Goal: Task Accomplishment & Management: Manage account settings

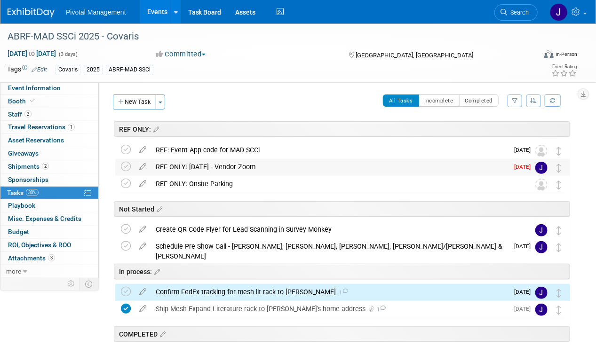
scroll to position [130, 0]
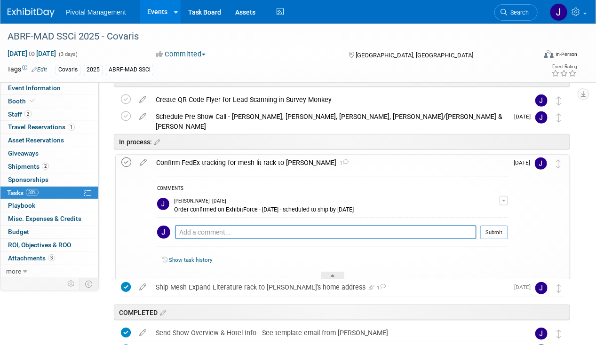
click at [131, 161] on icon at bounding box center [126, 163] width 10 height 10
click at [286, 165] on div "Confirm FedEx tracking for mesh lit rack to Melissa 1" at bounding box center [329, 163] width 357 height 16
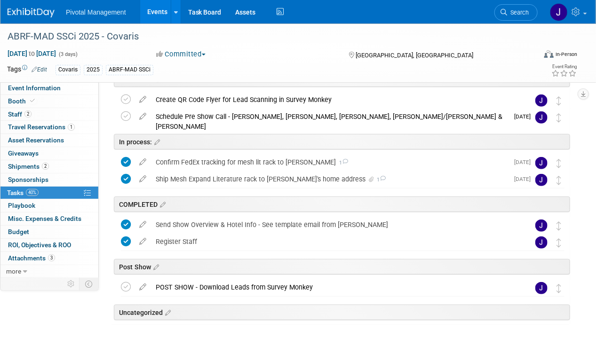
scroll to position [51, 0]
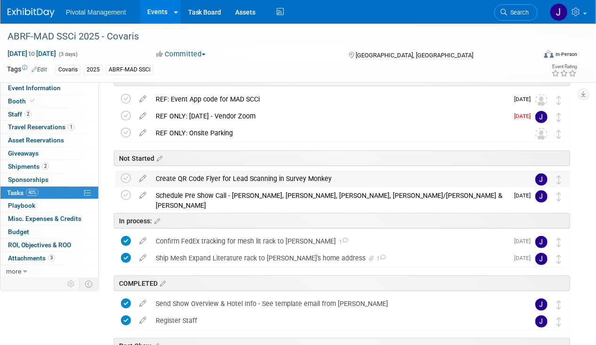
click at [281, 181] on div "Create QR Code Flyer for Lead Scanning in Survey Monkey" at bounding box center [333, 179] width 365 height 16
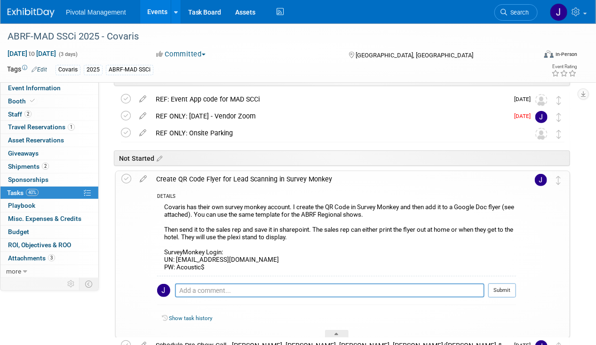
click at [281, 181] on div "Create QR Code Flyer for Lead Scanning in Survey Monkey" at bounding box center [333, 179] width 365 height 16
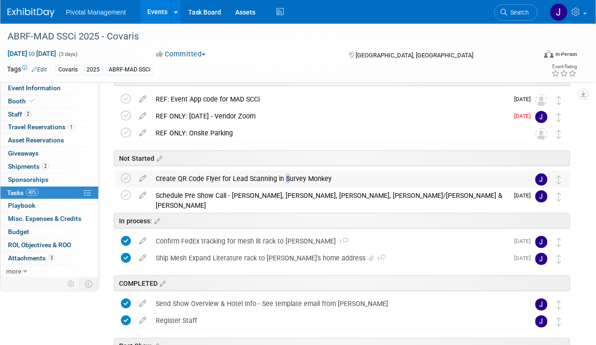
click at [281, 181] on div "Create QR Code Flyer for Lead Scanning in Survey Monkey" at bounding box center [333, 179] width 365 height 16
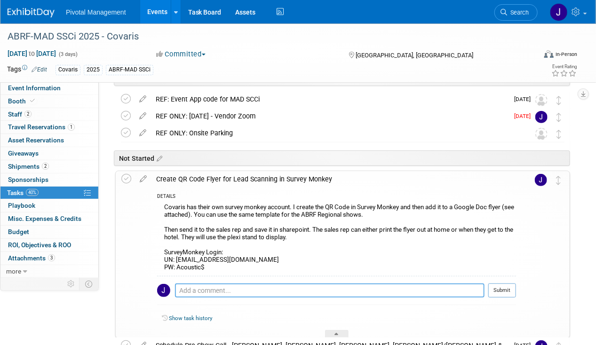
click at [203, 292] on textarea at bounding box center [329, 291] width 309 height 14
type textarea "May not need if event app offers scanning"
click at [505, 289] on button "Submit" at bounding box center [502, 291] width 28 height 14
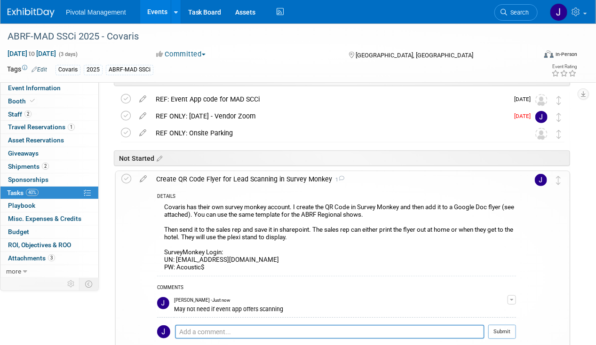
click at [258, 181] on div "Create QR Code Flyer for Lead Scanning in Survey Monkey 1" at bounding box center [333, 179] width 365 height 16
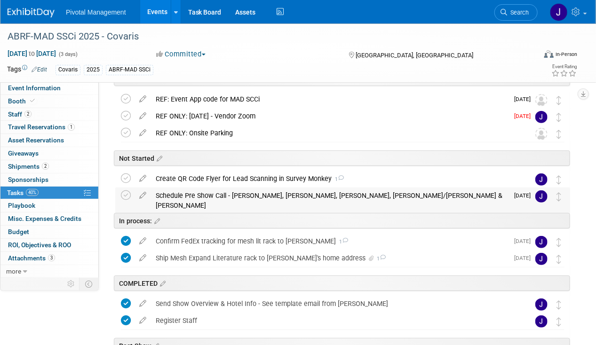
click at [267, 199] on div "Schedule Pre Show Call - [PERSON_NAME], [PERSON_NAME], [PERSON_NAME], [PERSON_N…" at bounding box center [329, 201] width 357 height 26
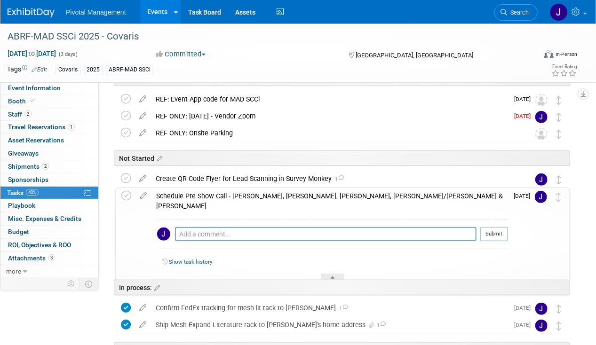
click at [267, 199] on div "Schedule Pre Show Call - [PERSON_NAME], [PERSON_NAME], [PERSON_NAME], [PERSON_N…" at bounding box center [329, 201] width 357 height 26
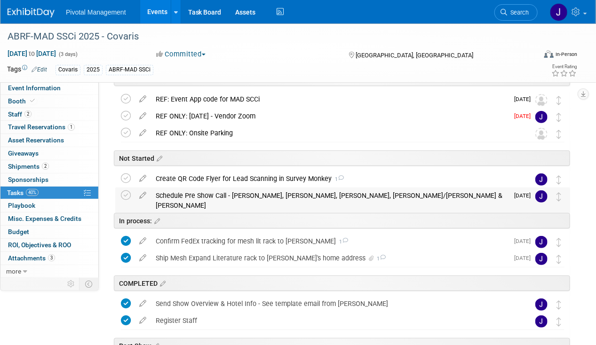
click at [267, 199] on div "Schedule Pre Show Call - [PERSON_NAME], [PERSON_NAME], [PERSON_NAME], [PERSON_N…" at bounding box center [329, 201] width 357 height 26
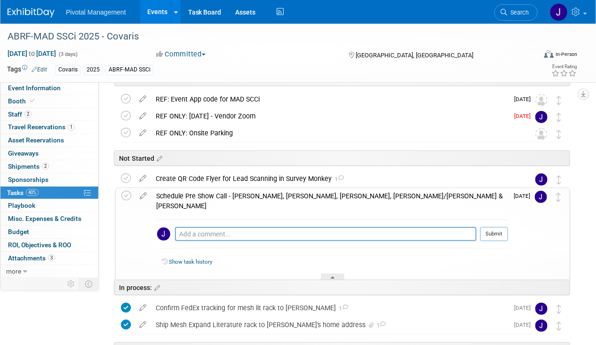
click at [152, 190] on div "Schedule Pre Show Call - [PERSON_NAME], [PERSON_NAME], [PERSON_NAME], [PERSON_N…" at bounding box center [329, 201] width 357 height 26
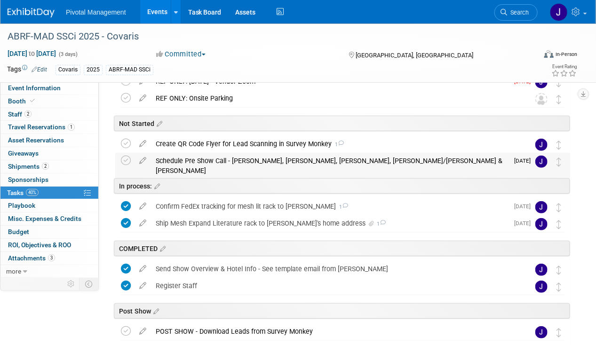
scroll to position [86, 0]
drag, startPoint x: 166, startPoint y: 12, endPoint x: 242, endPoint y: 10, distance: 76.7
click at [166, 12] on link "Events" at bounding box center [157, 12] width 34 height 24
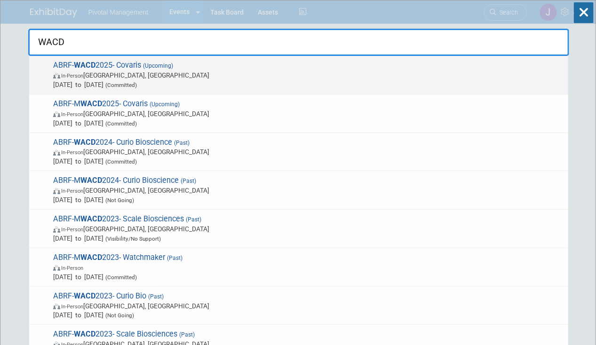
type input "WACD"
click at [219, 85] on span "Oct 7, 2025 to Oct 8, 2025 (Committed)" at bounding box center [308, 84] width 510 height 9
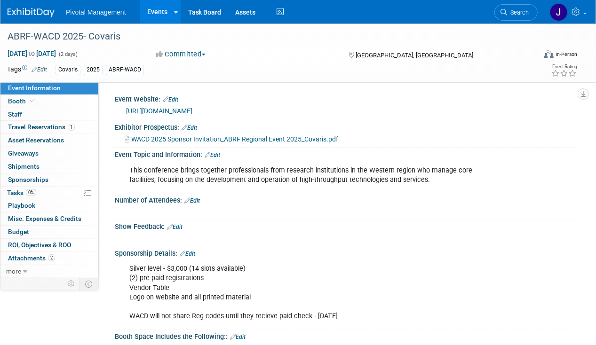
click at [508, 12] on link "Search" at bounding box center [515, 12] width 43 height 16
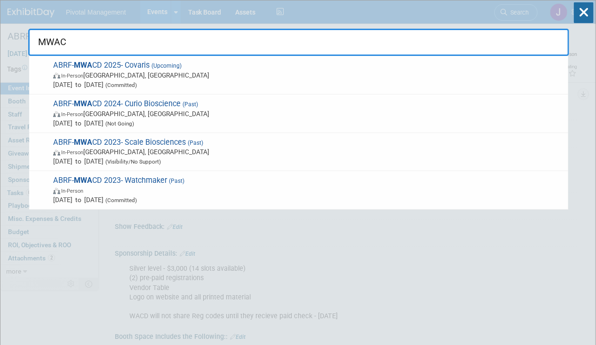
type input "MWACD"
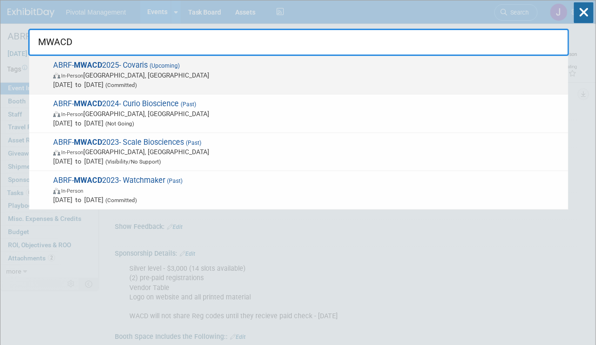
click at [259, 87] on span "Oct 22, 2025 to Oct 24, 2025 (Committed)" at bounding box center [308, 84] width 510 height 9
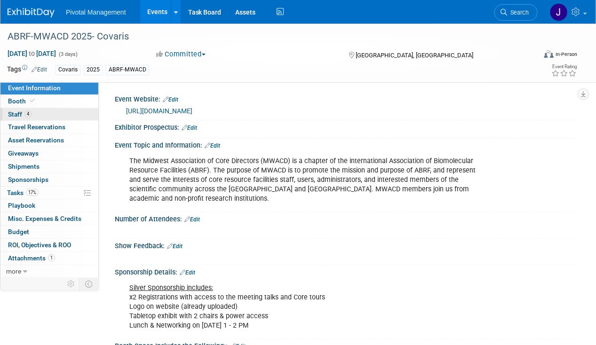
click at [49, 112] on link "4 Staff 4" at bounding box center [49, 114] width 98 height 13
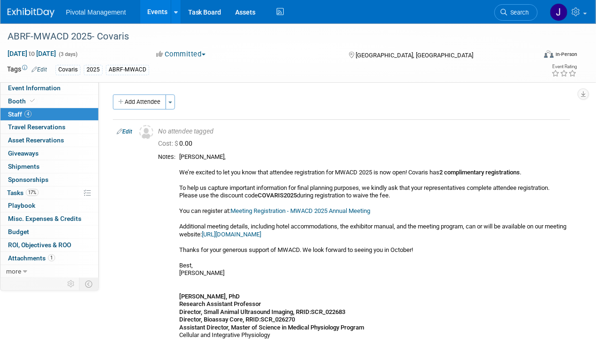
scroll to position [228, 0]
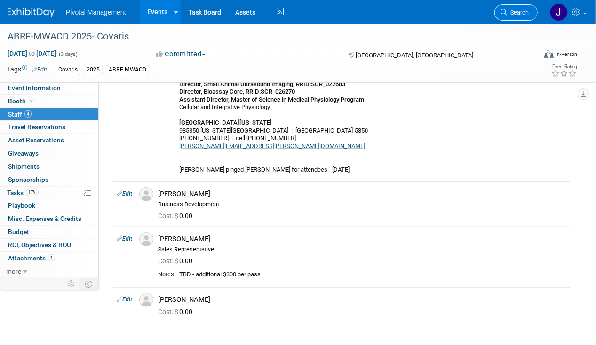
click at [517, 7] on link "Search" at bounding box center [515, 12] width 43 height 16
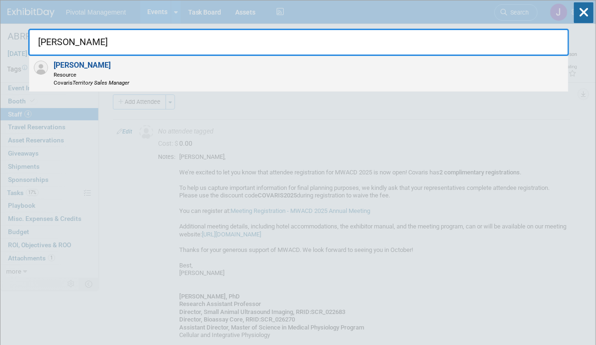
type input "michael francis"
click at [98, 77] on span "Resource" at bounding box center [92, 75] width 76 height 8
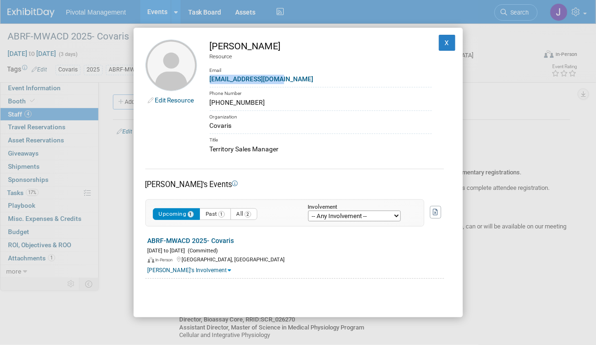
drag, startPoint x: 282, startPoint y: 77, endPoint x: 211, endPoint y: 78, distance: 71.0
click at [211, 78] on div "mfrancis@covaris.com" at bounding box center [321, 79] width 222 height 10
copy link "mfrancis@covaris.com"
click at [442, 46] on button "X" at bounding box center [447, 43] width 17 height 16
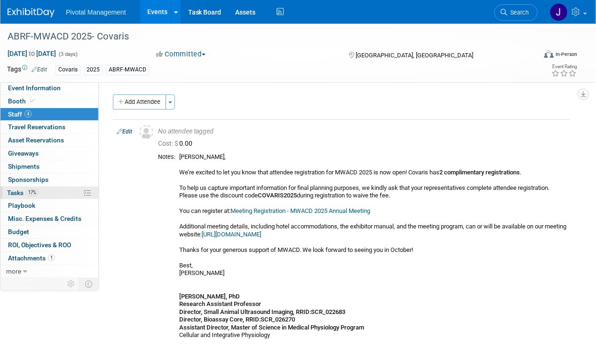
click at [36, 192] on span "17%" at bounding box center [32, 192] width 13 height 7
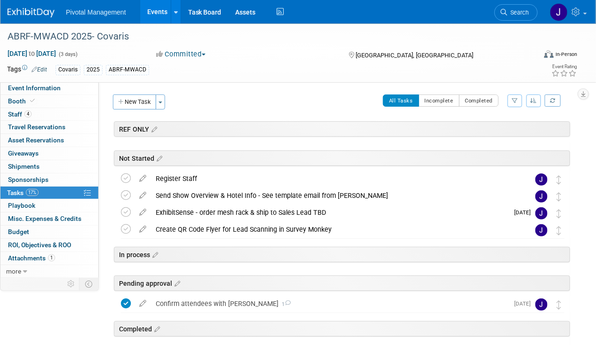
drag, startPoint x: 159, startPoint y: 19, endPoint x: 161, endPoint y: 24, distance: 5.7
click at [159, 19] on link "Events" at bounding box center [157, 12] width 34 height 24
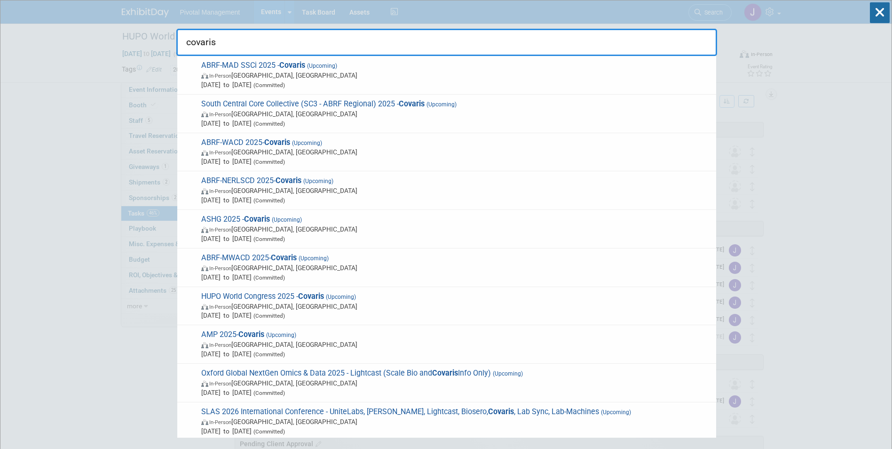
scroll to position [211, 0]
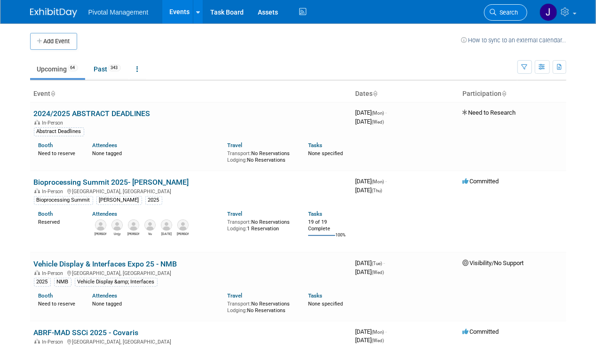
click at [518, 13] on span "Search" at bounding box center [508, 12] width 22 height 7
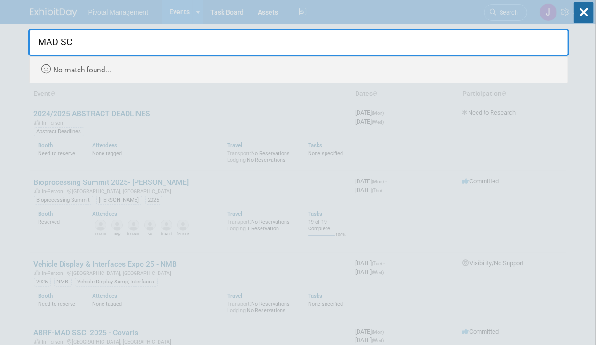
type input "MAD S"
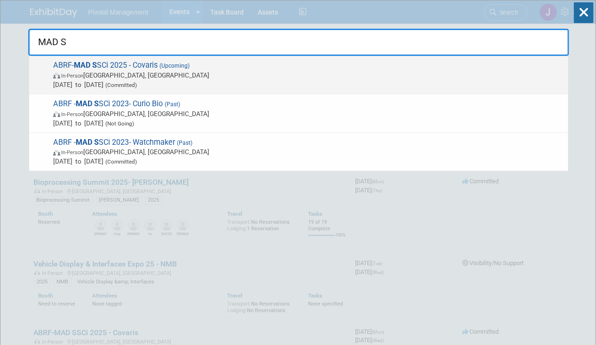
click at [273, 88] on span "Sep 15, 2025 to Sep 17, 2025 (Committed)" at bounding box center [308, 84] width 510 height 9
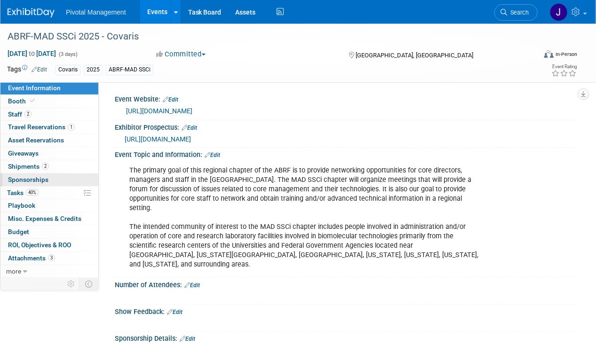
click at [71, 184] on link "0 Sponsorships 0" at bounding box center [49, 180] width 98 height 13
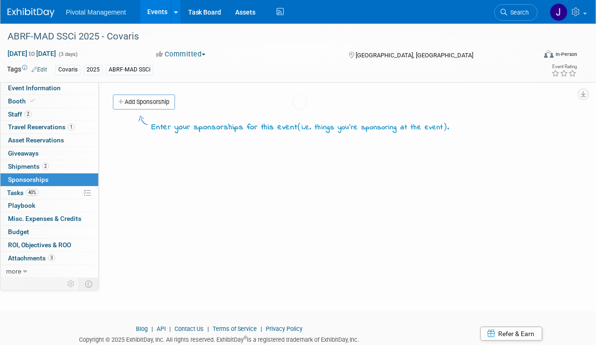
click at [71, 187] on link "40% Tasks 40%" at bounding box center [49, 193] width 98 height 13
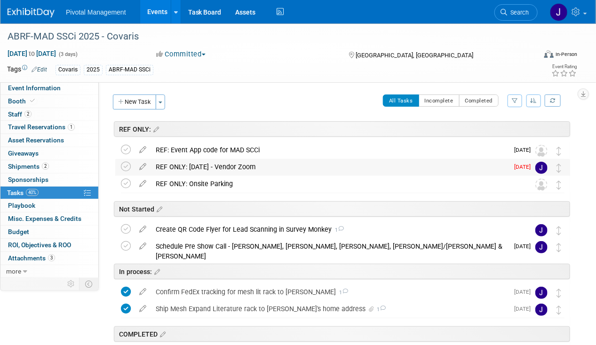
click at [229, 167] on div "REF ONLY: [DATE] - Vendor Zoom" at bounding box center [329, 167] width 357 height 16
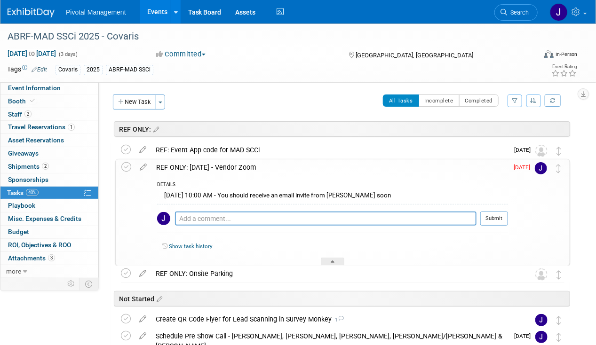
click at [132, 167] on td at bounding box center [128, 212] width 14 height 106
click at [128, 164] on icon at bounding box center [126, 167] width 10 height 10
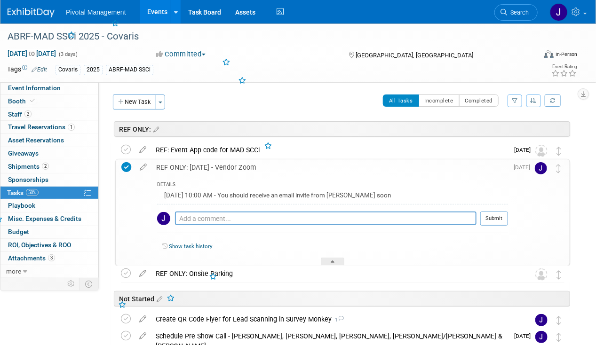
click at [145, 165] on icon at bounding box center [143, 165] width 16 height 12
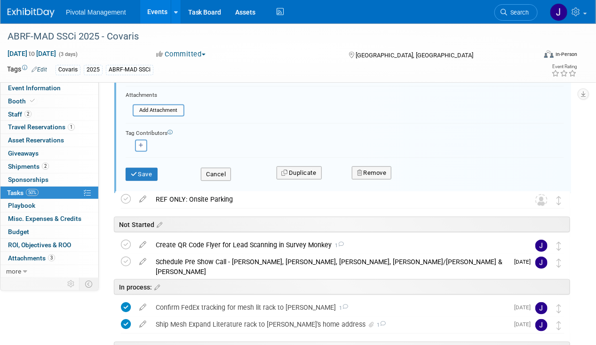
scroll to position [239, 0]
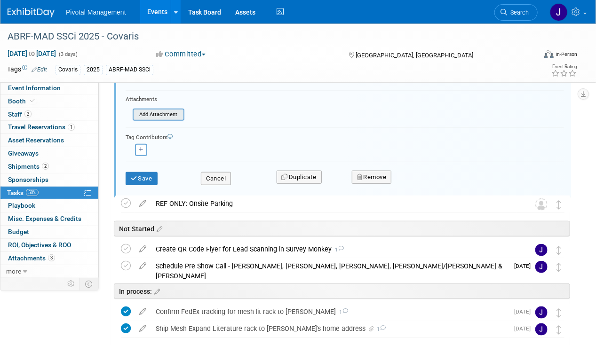
click at [171, 111] on input "file" at bounding box center [135, 115] width 96 height 10
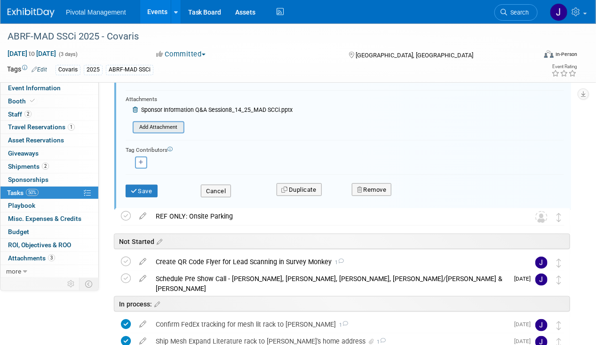
click at [168, 125] on input "file" at bounding box center [135, 127] width 96 height 10
click at [135, 188] on icon "submit" at bounding box center [135, 191] width 8 height 6
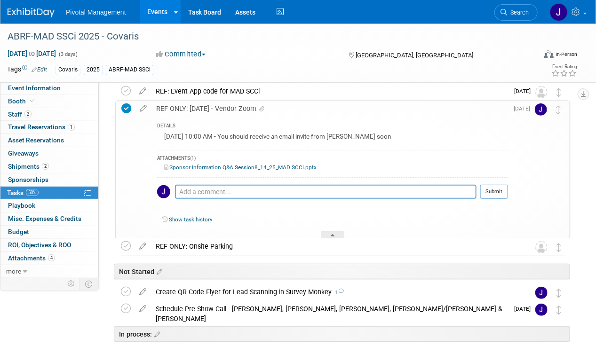
scroll to position [0, 0]
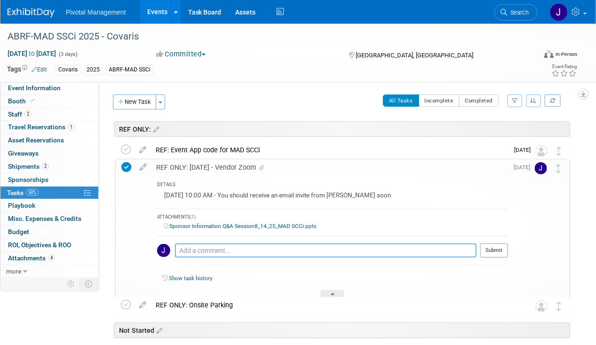
click at [273, 244] on textarea at bounding box center [326, 251] width 302 height 14
click at [215, 248] on textarea "FWD'd" at bounding box center [326, 251] width 302 height 14
type textarea "FWD'd to [PERSON_NAME] & [PERSON_NAME] - [DATE]"
click at [499, 248] on button "Submit" at bounding box center [494, 251] width 28 height 14
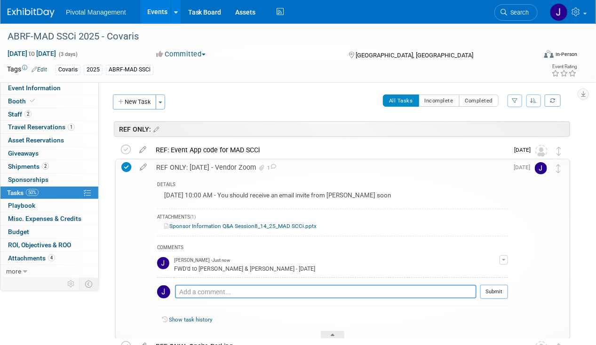
click at [196, 165] on div "REF ONLY: [DATE] - Vendor Zoom 1" at bounding box center [329, 167] width 357 height 16
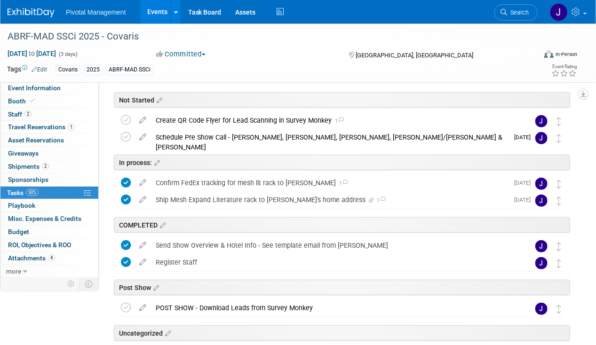
scroll to position [106, 0]
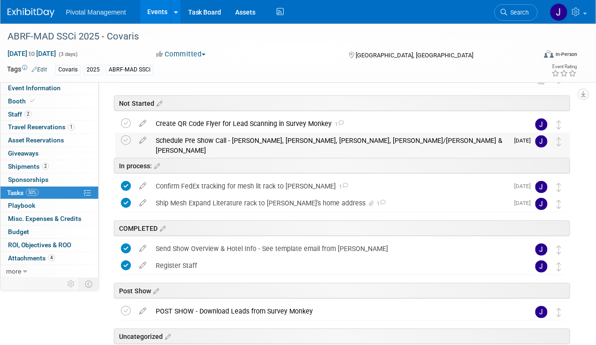
click at [337, 141] on div "Schedule Pre Show Call - [PERSON_NAME], [PERSON_NAME], [PERSON_NAME], [PERSON_N…" at bounding box center [329, 146] width 357 height 26
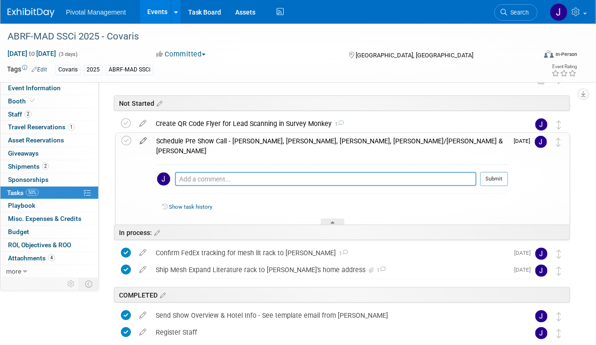
click at [144, 141] on icon at bounding box center [143, 139] width 16 height 12
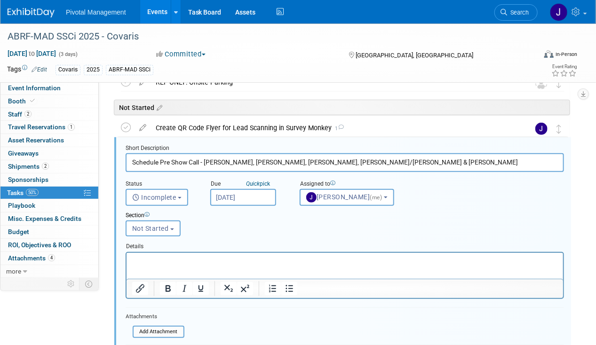
scroll to position [100, 0]
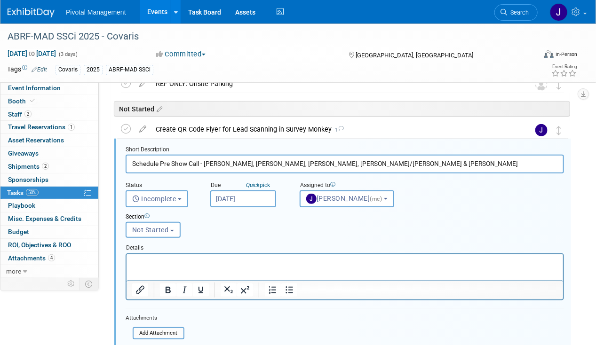
click at [251, 208] on div "Section Uncategorized REF ONLY: Not Started In process: COMPLETED Post Show Not…" at bounding box center [326, 223] width 415 height 32
click at [253, 202] on input "[DATE]" at bounding box center [243, 198] width 66 height 17
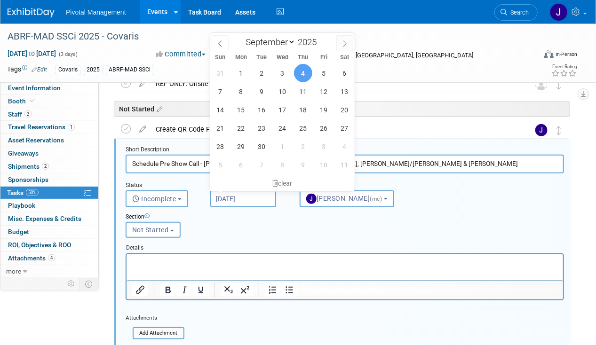
click at [345, 41] on icon at bounding box center [344, 44] width 3 height 6
click at [222, 39] on span at bounding box center [220, 43] width 17 height 16
select select "7"
click at [324, 146] on span "29" at bounding box center [324, 146] width 18 height 18
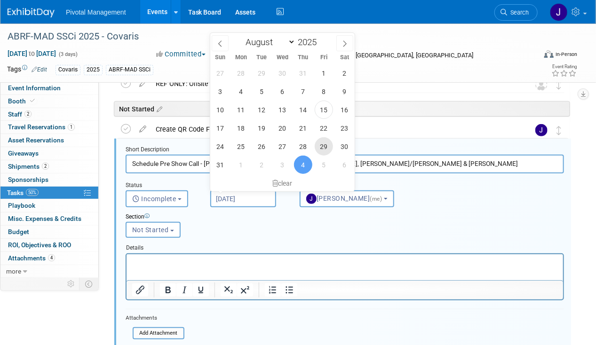
type input "[DATE]"
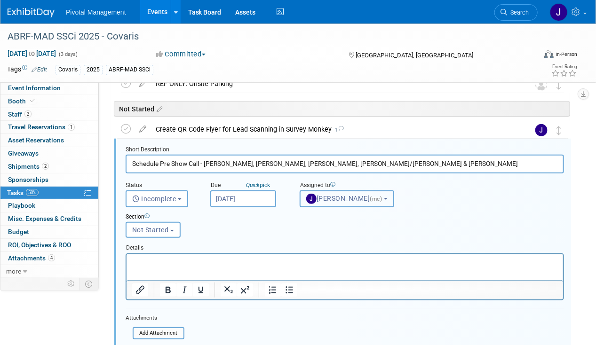
click at [317, 196] on span "[PERSON_NAME] (me)" at bounding box center [345, 199] width 78 height 8
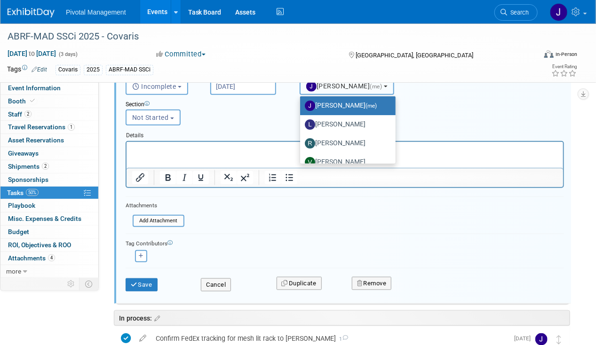
scroll to position [87, 0]
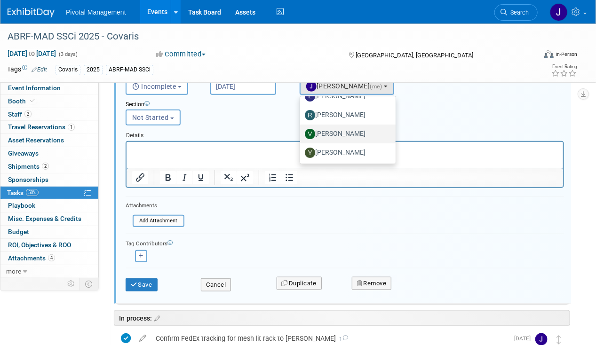
click at [351, 136] on label "[PERSON_NAME]" at bounding box center [345, 134] width 81 height 15
click at [302, 136] on input "[PERSON_NAME]" at bounding box center [298, 133] width 6 height 6
select select "1fc024ac-9dd8-4e91-b407-e518b2e44265"
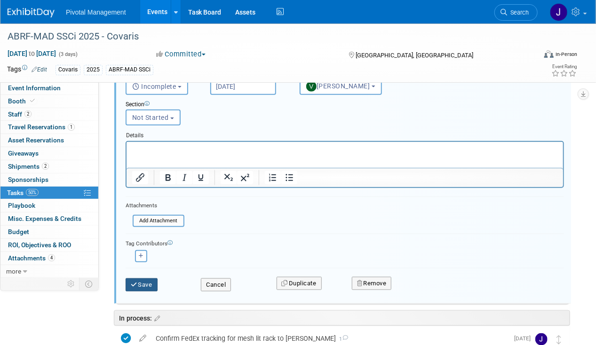
click at [150, 280] on button "Save" at bounding box center [142, 284] width 32 height 13
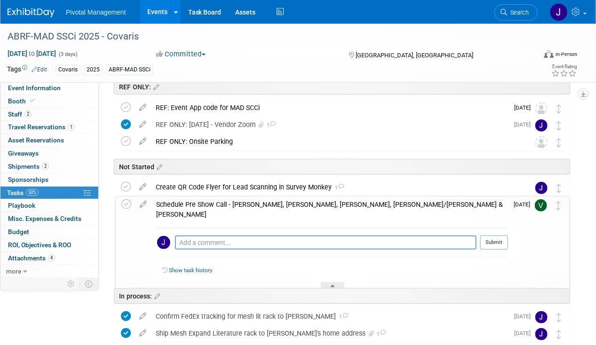
scroll to position [38, 0]
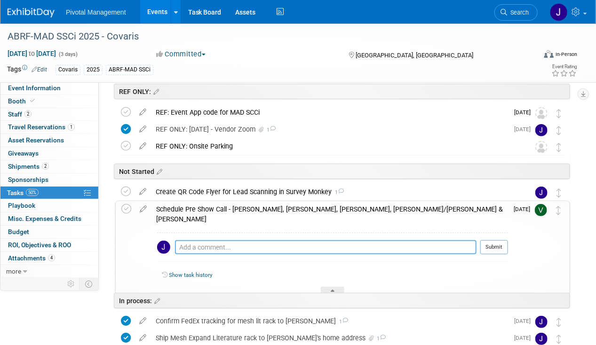
click at [211, 240] on textarea at bounding box center [326, 247] width 302 height 14
click at [228, 240] on textarea "Schedule for 1-2 weeks prior to event" at bounding box center [326, 247] width 302 height 14
click at [317, 240] on textarea "Schedule for 1-2 weeks prior to event" at bounding box center [326, 247] width 302 height 14
type textarea "Schedule for 1-2 weeks prior to event"
click at [489, 240] on button "Submit" at bounding box center [494, 247] width 28 height 14
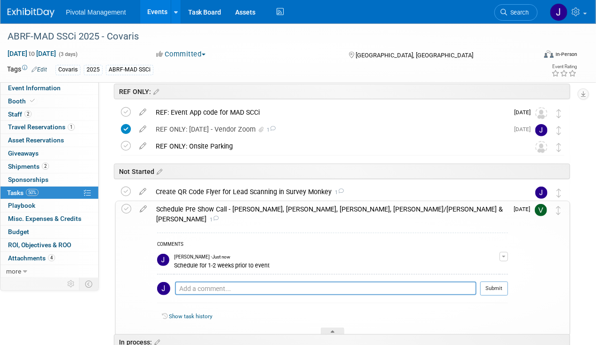
click at [323, 211] on div "Schedule Pre Show Call - [PERSON_NAME], [PERSON_NAME], [PERSON_NAME], [PERSON_N…" at bounding box center [329, 214] width 357 height 26
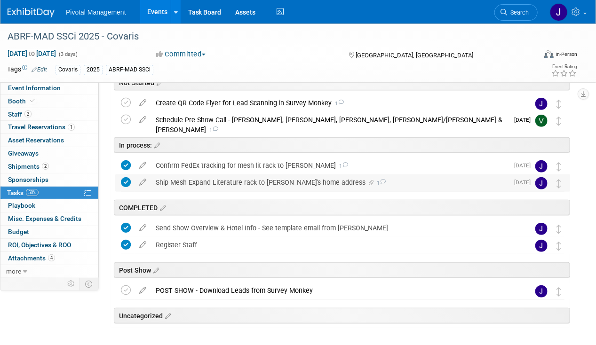
scroll to position [166, 0]
